Goal: Complete application form

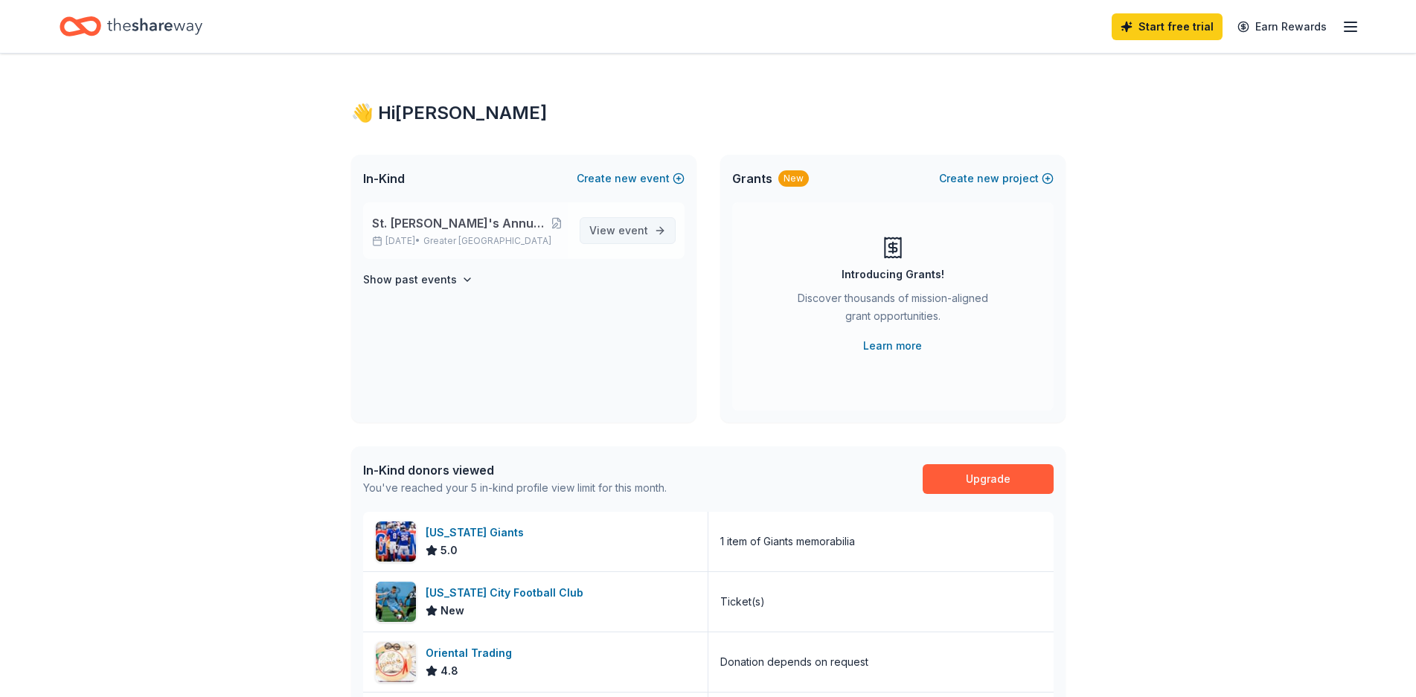
click at [615, 232] on span "View event" at bounding box center [618, 231] width 59 height 18
click at [499, 548] on div "5.0" at bounding box center [478, 551] width 104 height 18
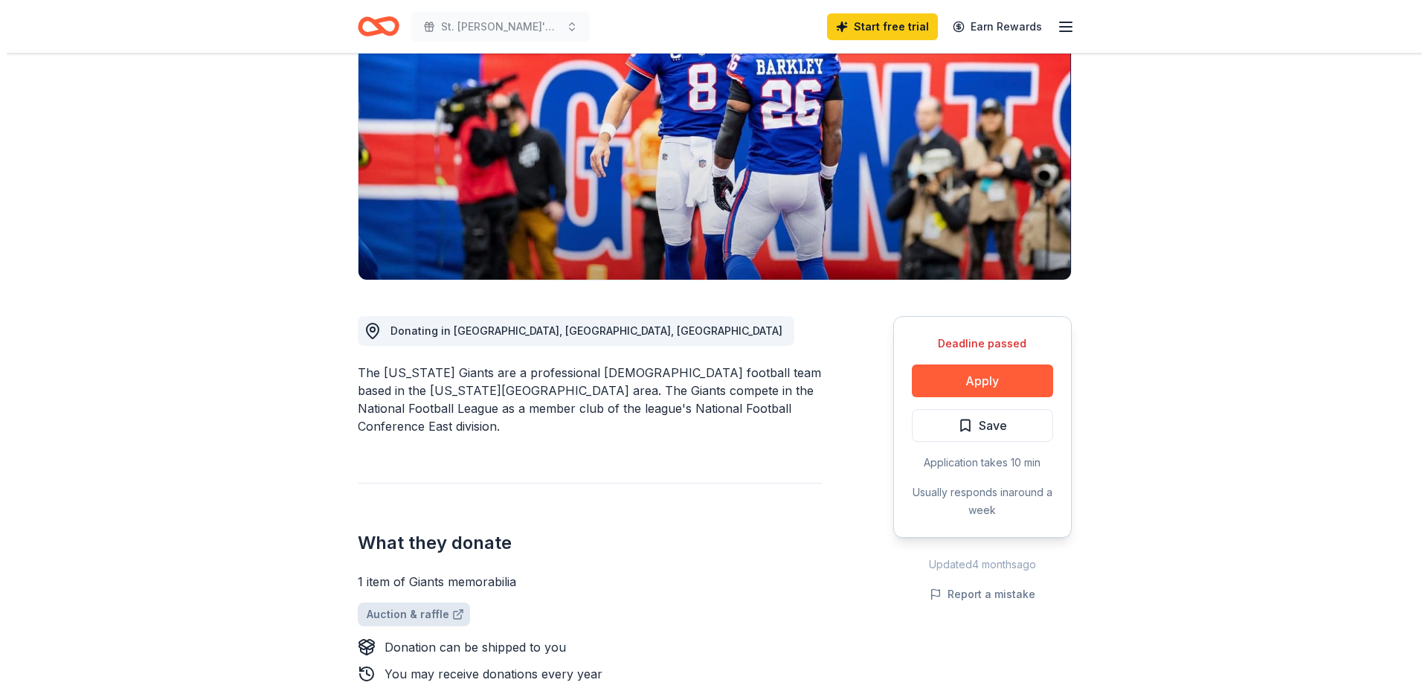
scroll to position [223, 0]
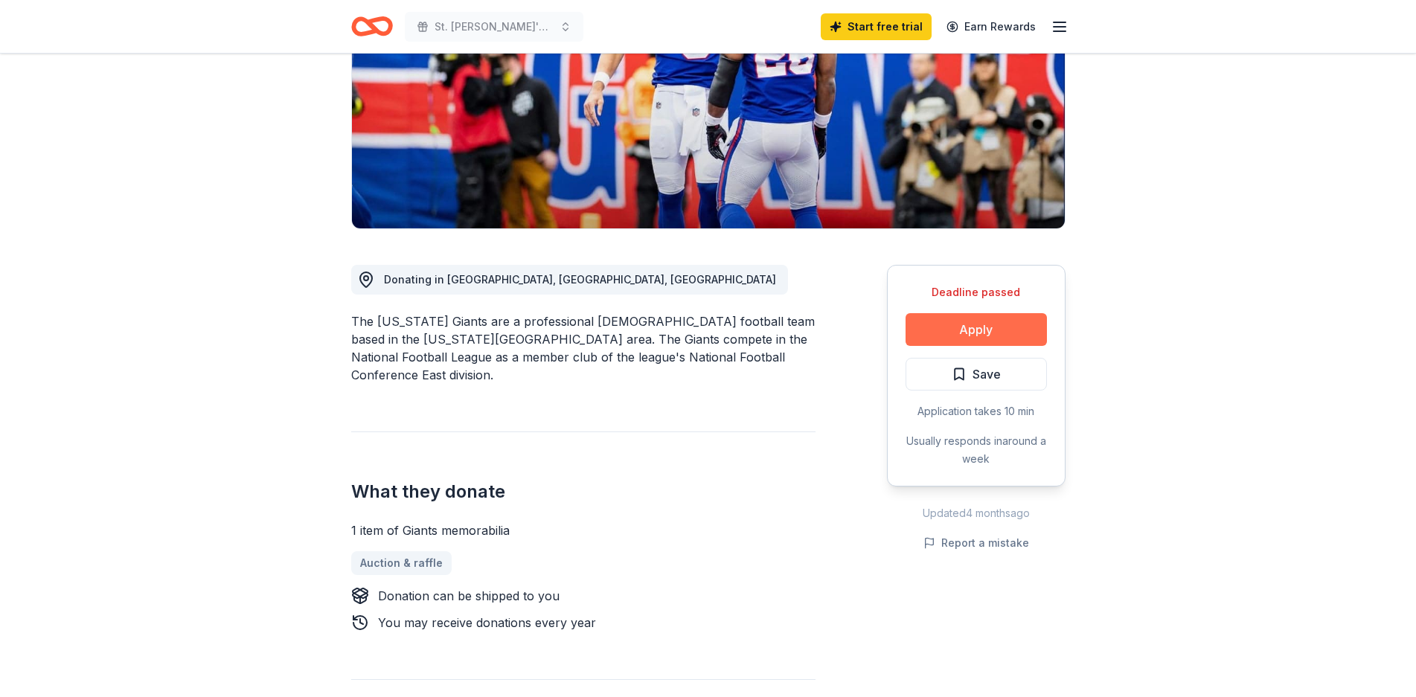
click at [974, 328] on button "Apply" at bounding box center [975, 329] width 141 height 33
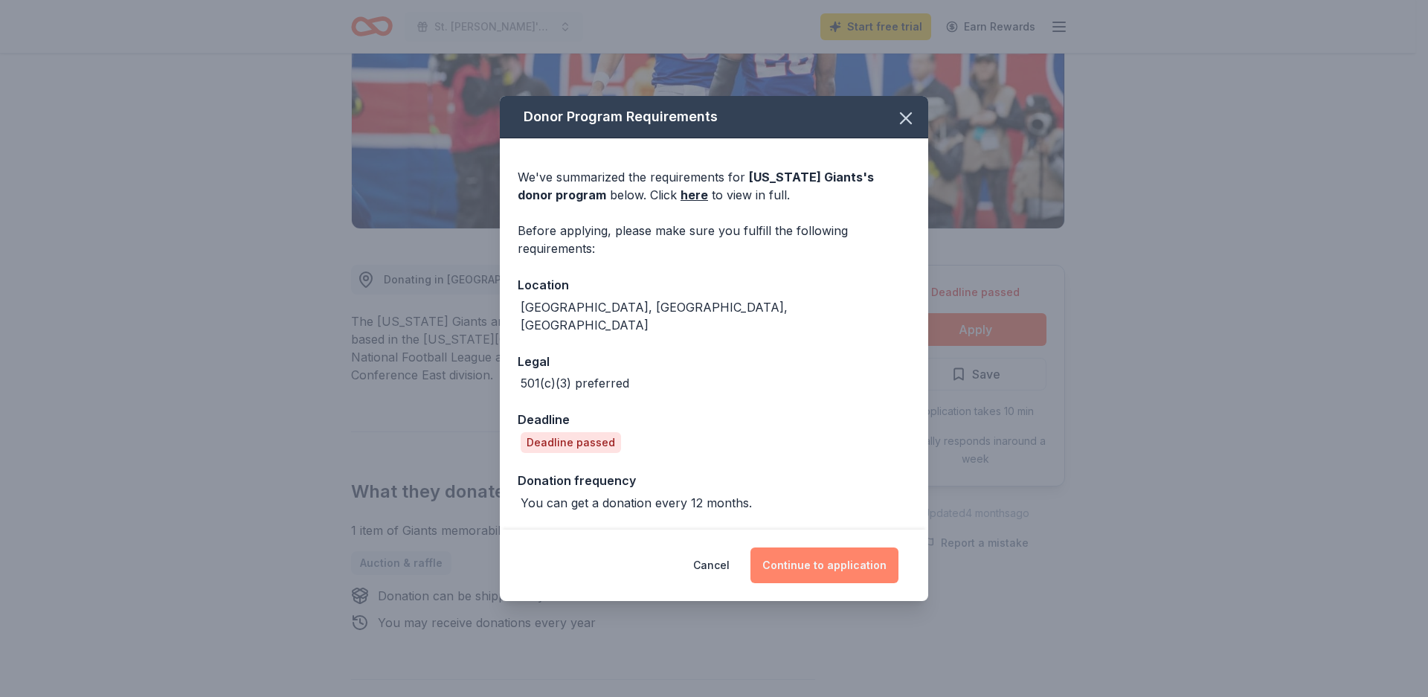
click at [815, 548] on button "Continue to application" at bounding box center [825, 566] width 148 height 36
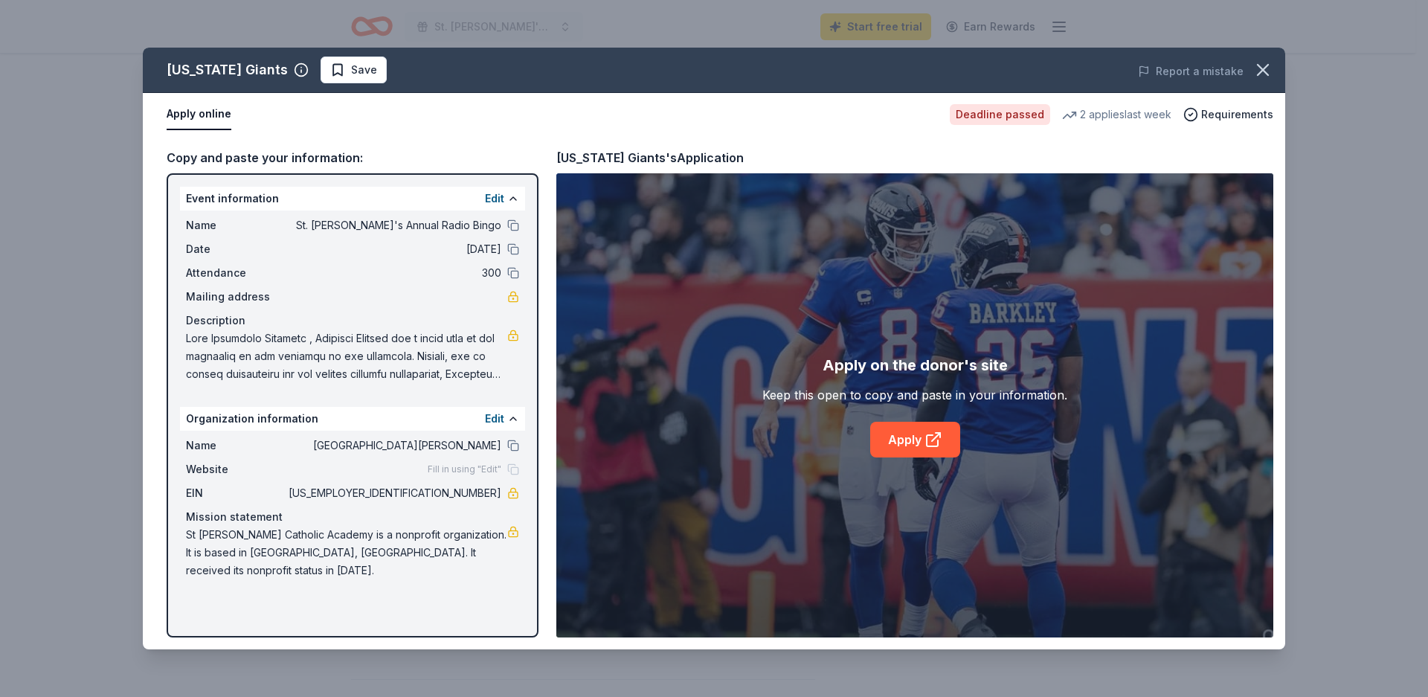
drag, startPoint x: 501, startPoint y: 492, endPoint x: 456, endPoint y: 492, distance: 44.6
click at [456, 492] on span "46-0541155" at bounding box center [394, 493] width 216 height 18
